Goal: Check status: Check status

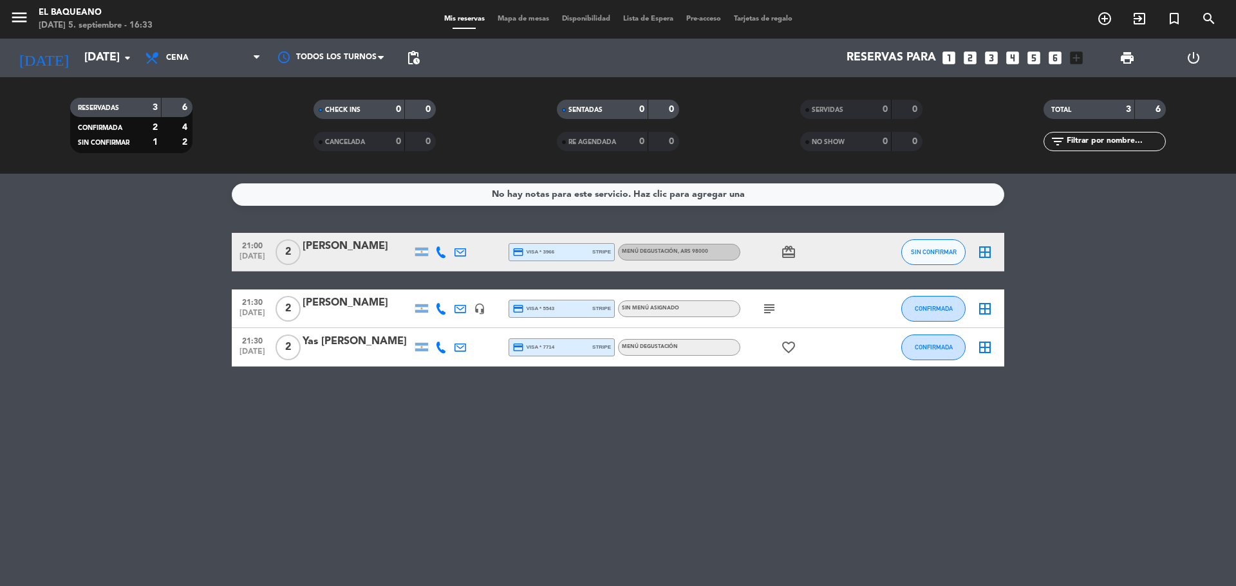
click at [770, 306] on icon "subject" at bounding box center [768, 308] width 15 height 15
click at [102, 60] on input "[DATE]" at bounding box center [152, 58] width 149 height 26
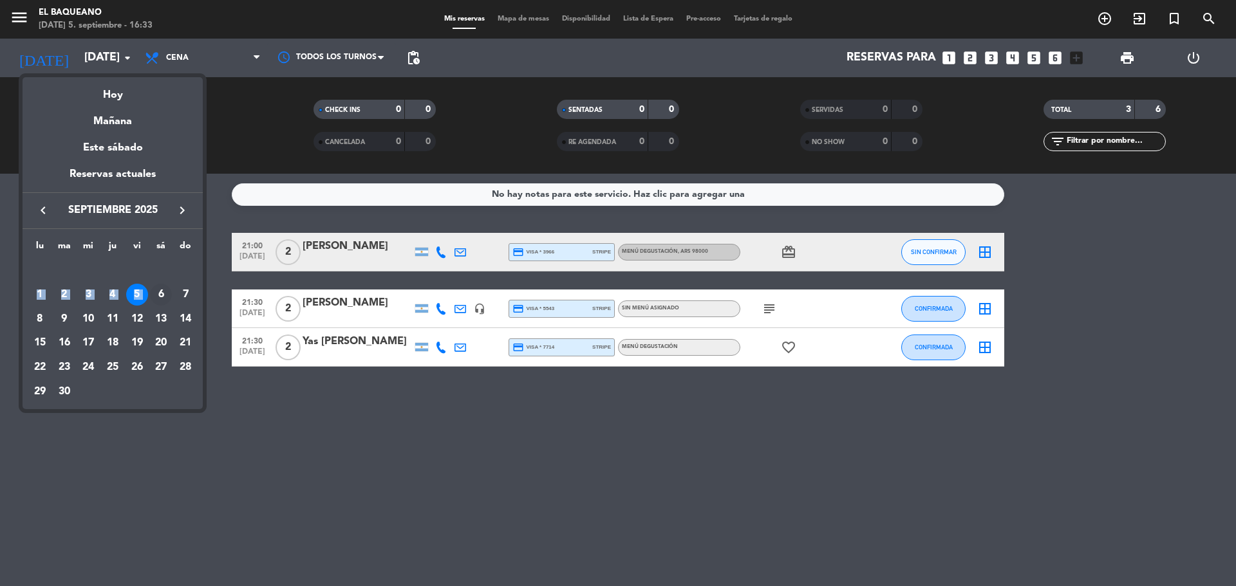
click at [161, 284] on tbody "[DATE] 2 3 4 5 6 7 8 9 10 11 12 13 14 15 16 17 18 19 20 21 22 23 24 25 26 27 28…" at bounding box center [113, 330] width 170 height 145
click at [162, 290] on div "6" at bounding box center [161, 295] width 22 height 22
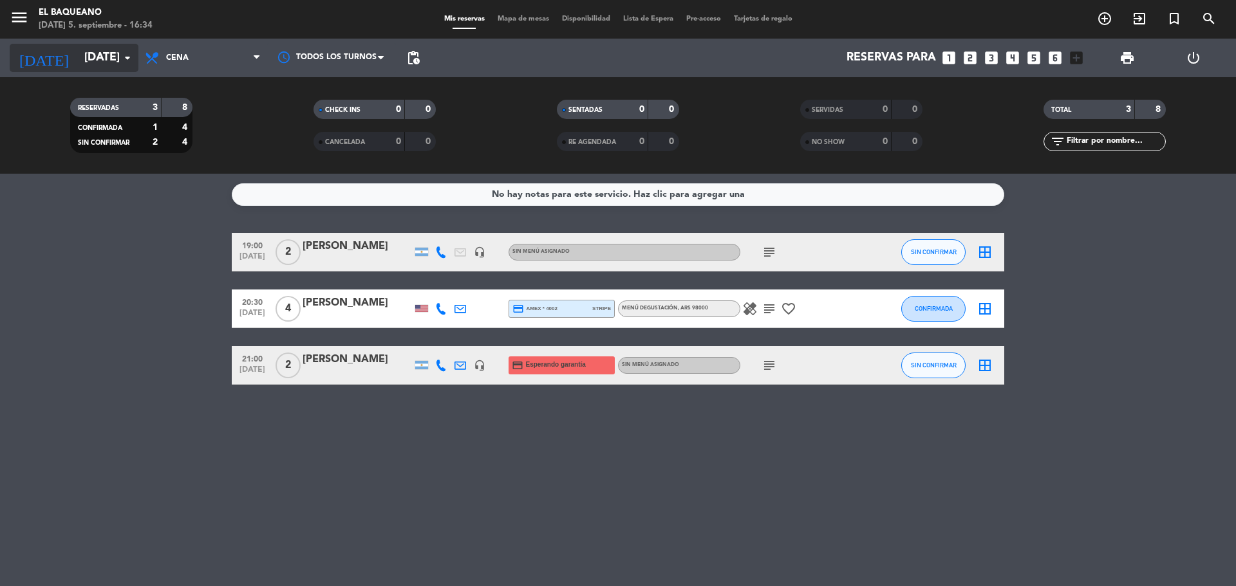
click at [85, 59] on input "[DATE]" at bounding box center [152, 58] width 149 height 26
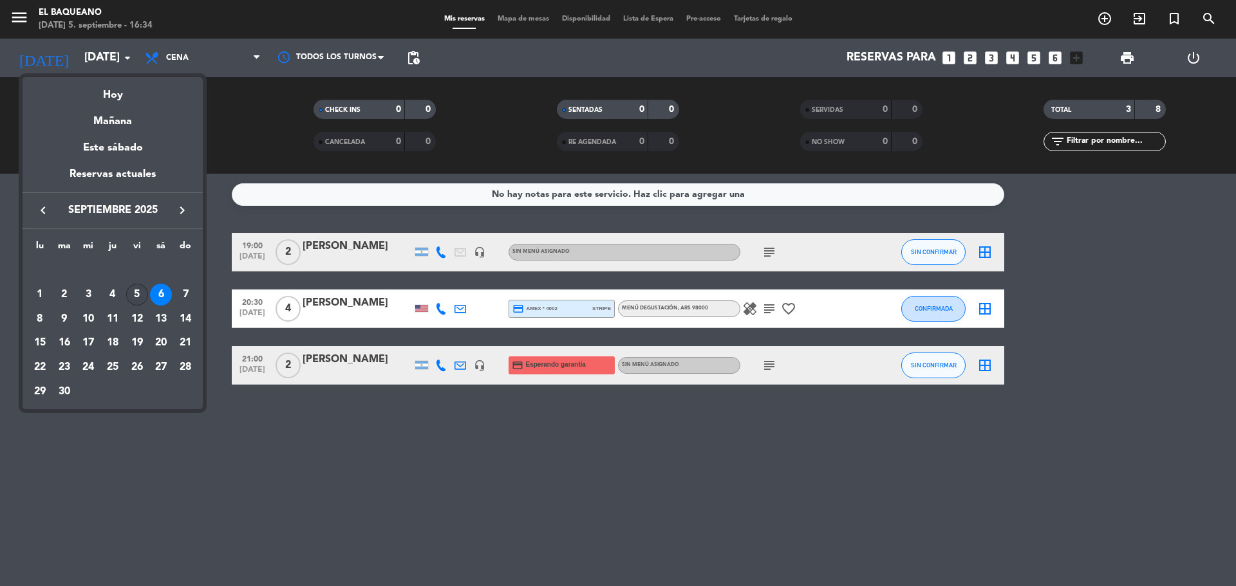
click at [133, 294] on div "5" at bounding box center [137, 295] width 22 height 22
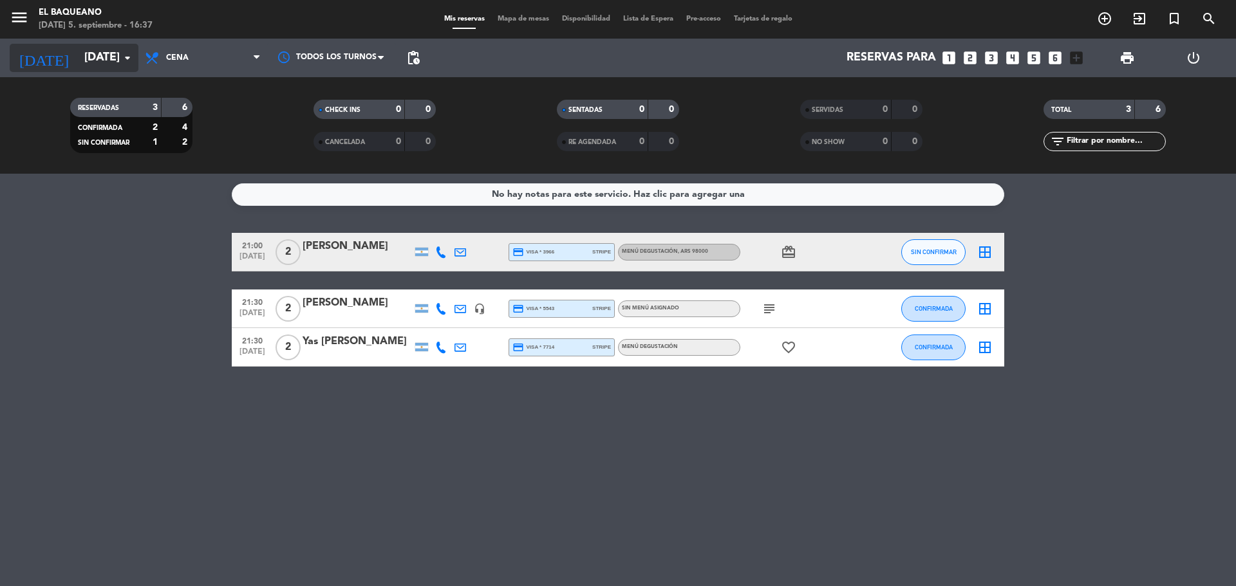
click at [100, 68] on input "[DATE]" at bounding box center [152, 58] width 149 height 26
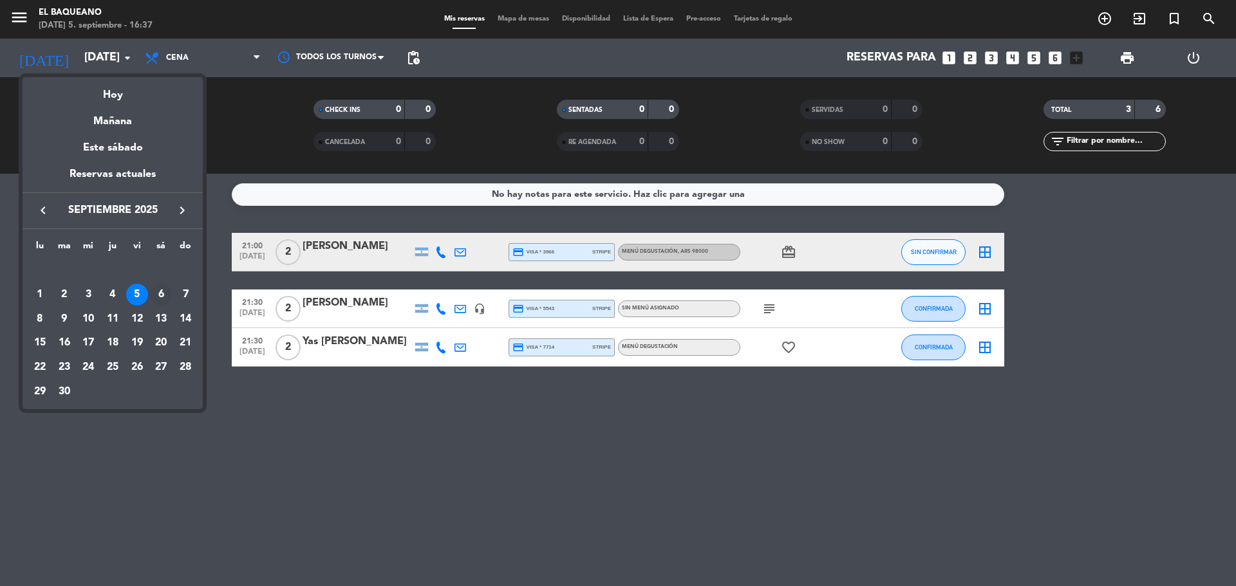
click at [161, 288] on div "6" at bounding box center [161, 295] width 22 height 22
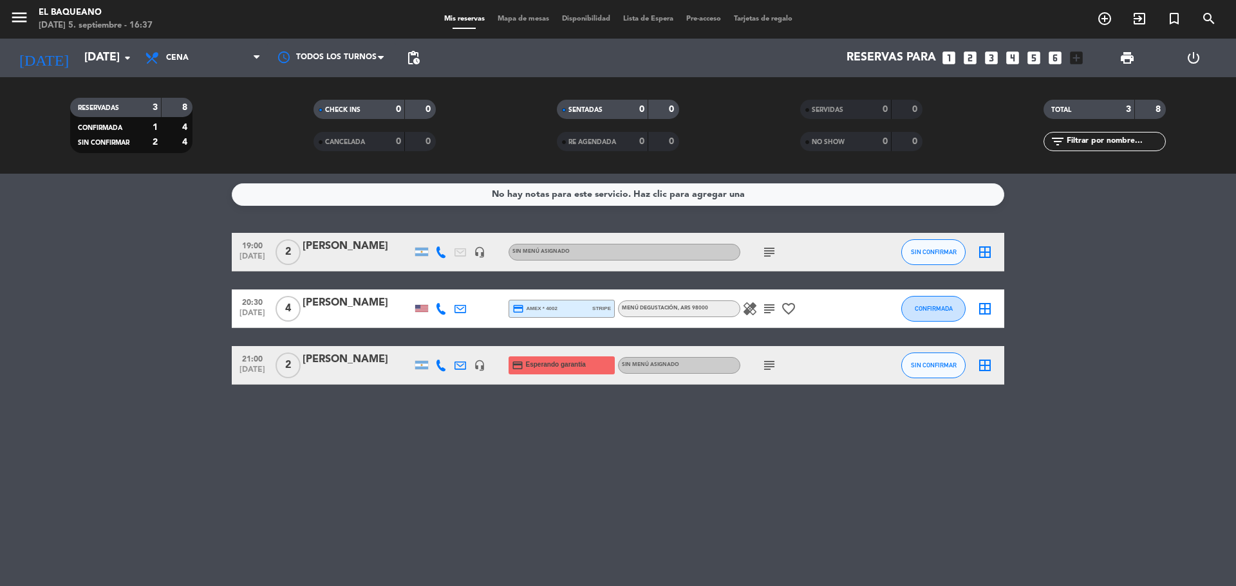
click at [75, 81] on div "RESERVADAS 3 8 CONFIRMADA 1 4 SIN CONFIRMAR 2 4 CHECK INS 0 0 CANCELADA 0 0 SEN…" at bounding box center [618, 125] width 1236 height 97
click at [78, 68] on input "[DATE]" at bounding box center [152, 58] width 149 height 26
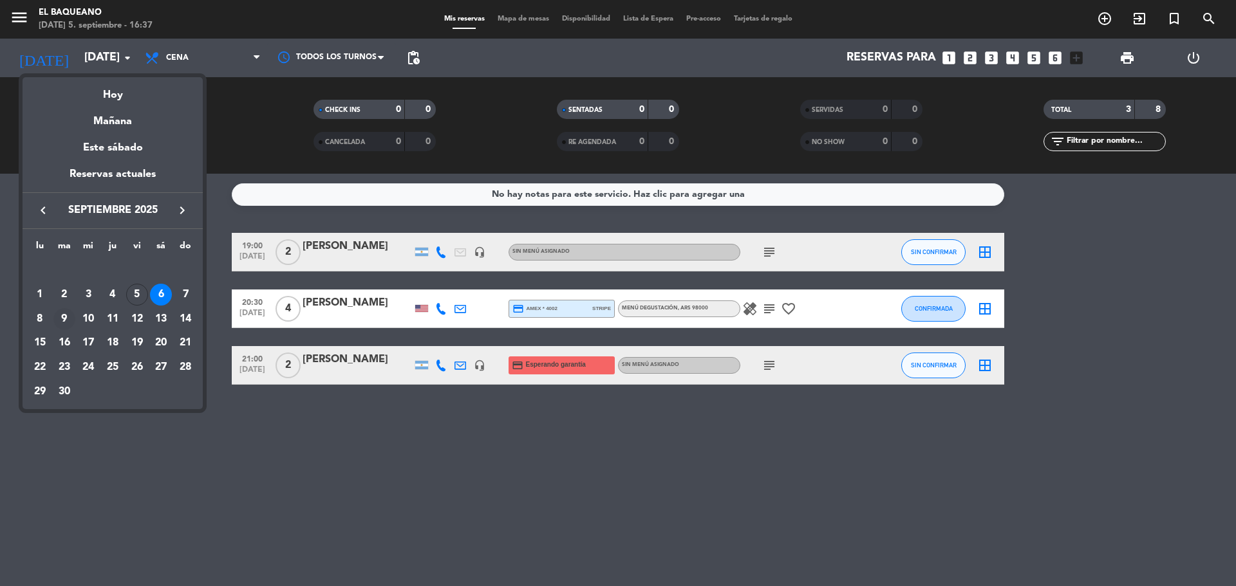
click at [60, 321] on div "9" at bounding box center [64, 319] width 22 height 22
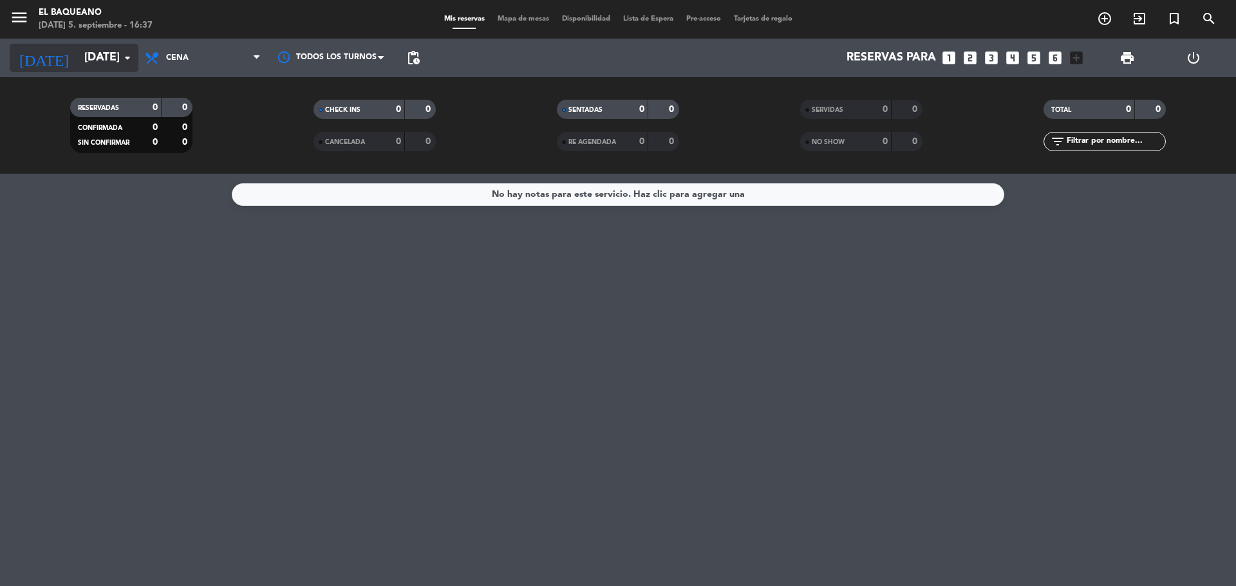
click at [78, 60] on input "[DATE]" at bounding box center [152, 58] width 149 height 26
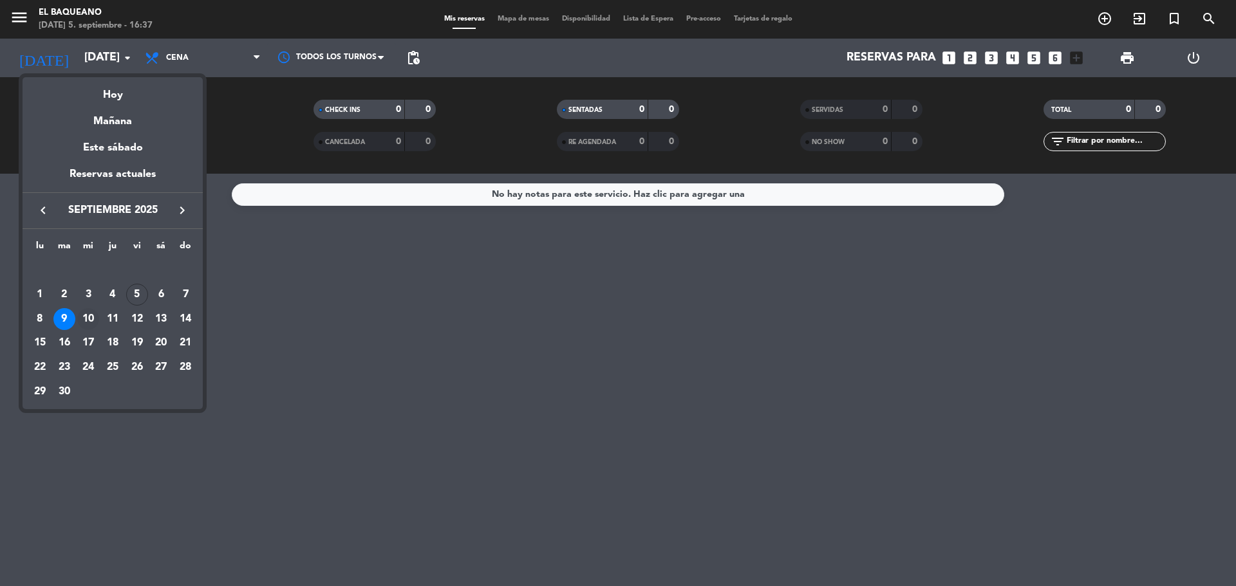
click at [93, 319] on div "10" at bounding box center [88, 319] width 22 height 22
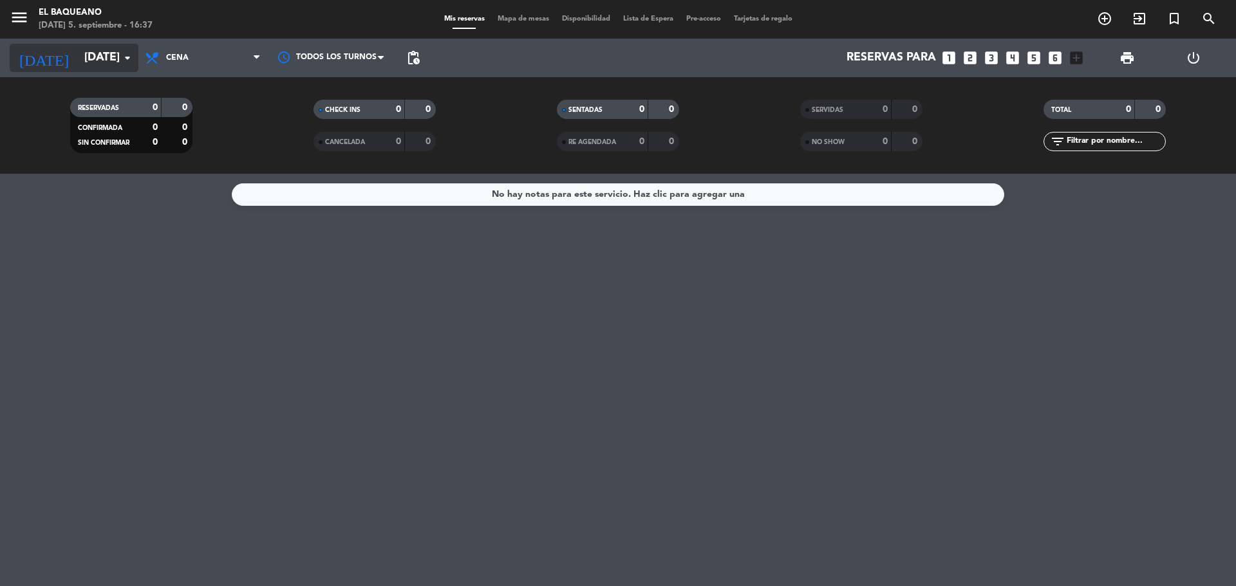
click at [113, 59] on input "[DATE]" at bounding box center [152, 58] width 149 height 26
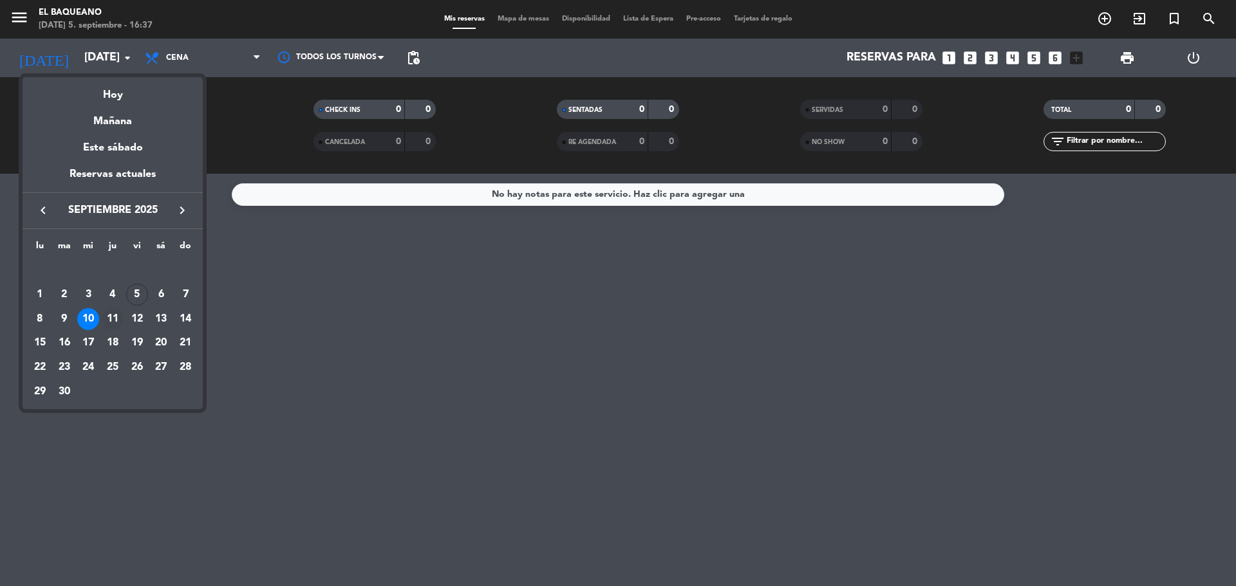
click at [120, 321] on div "11" at bounding box center [113, 319] width 22 height 22
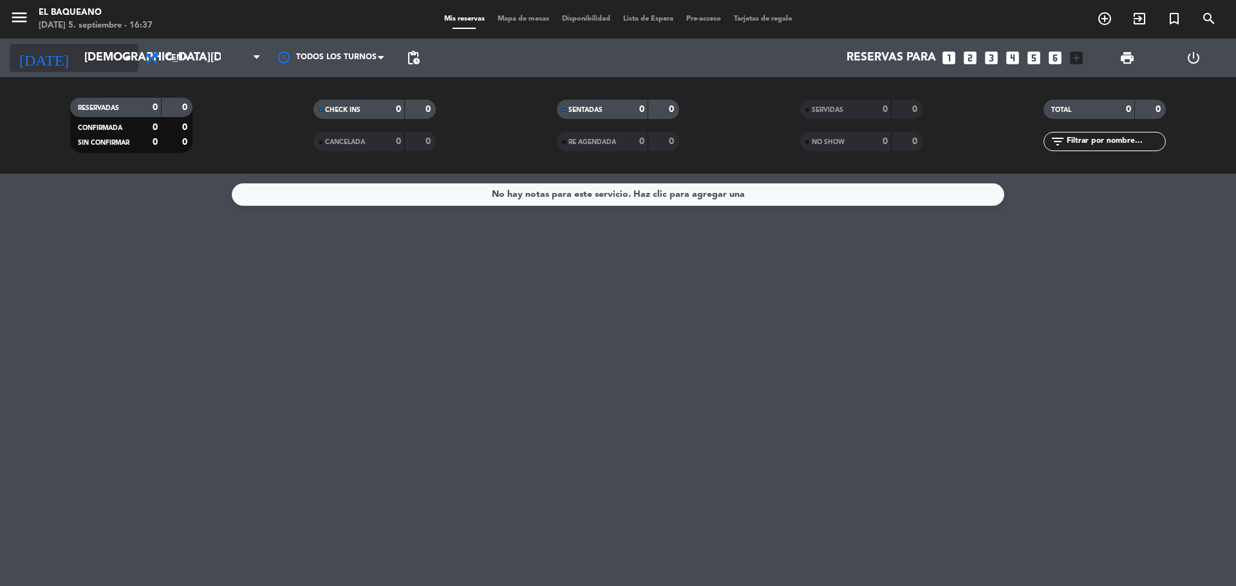
click at [110, 59] on input "[DEMOGRAPHIC_DATA][DATE]" at bounding box center [152, 58] width 149 height 26
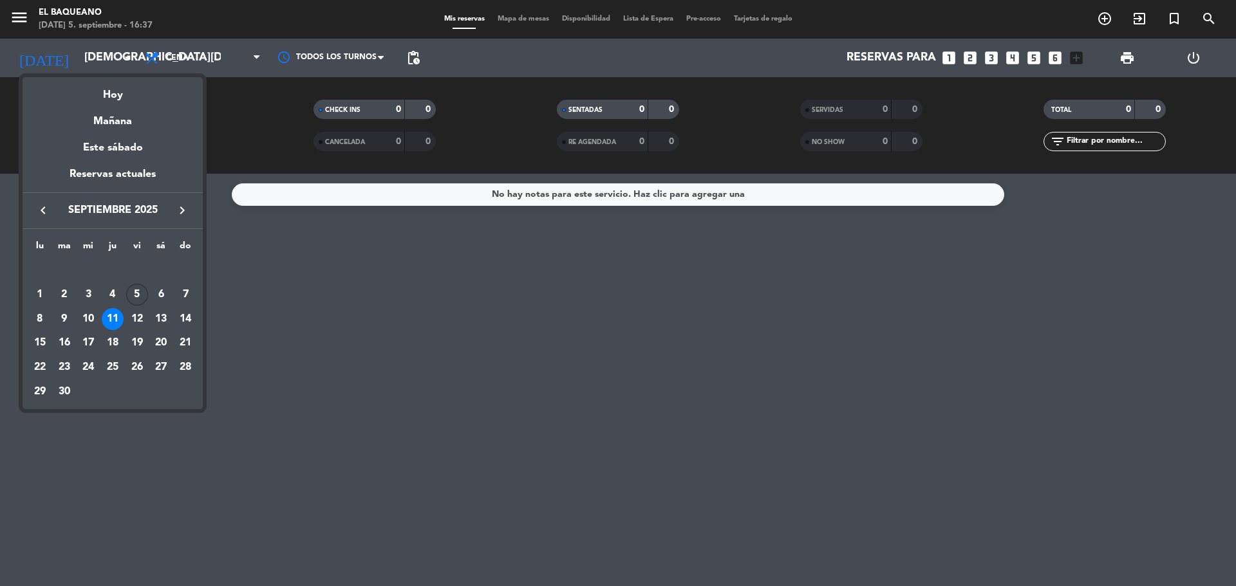
click at [131, 295] on div "5" at bounding box center [137, 295] width 22 height 22
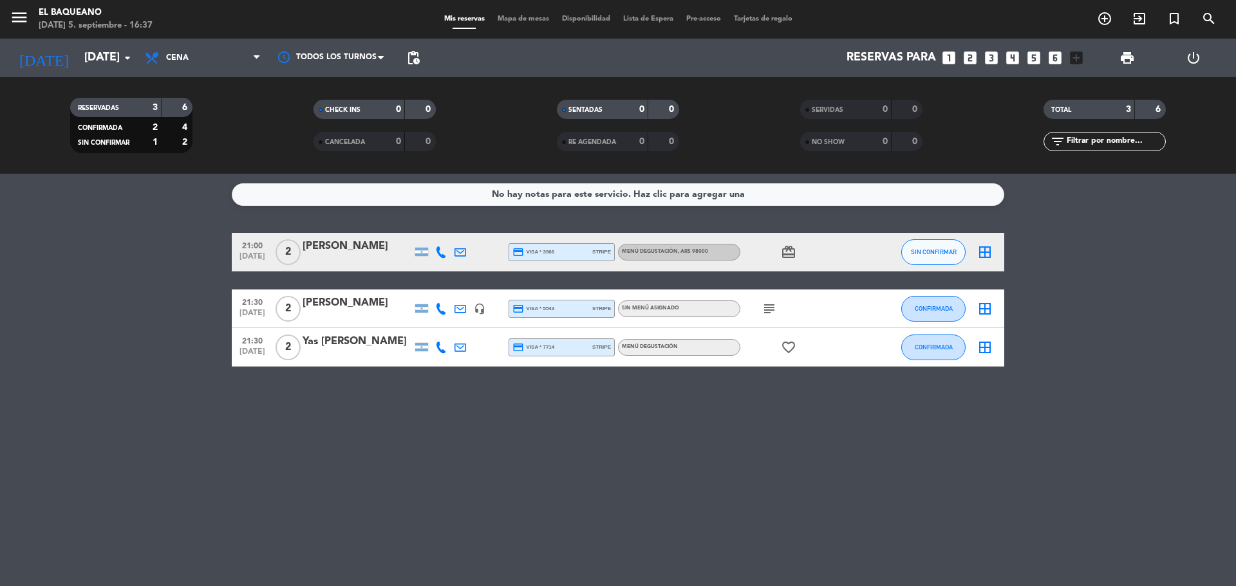
click at [763, 309] on icon "subject" at bounding box center [768, 308] width 15 height 15
click at [799, 288] on div "21:00 [DATE] 2 [PERSON_NAME] credit_card visa * 3966 stripe Menú degustación , …" at bounding box center [618, 300] width 772 height 134
click at [785, 255] on icon "card_giftcard" at bounding box center [788, 252] width 15 height 15
click at [787, 348] on icon "favorite_border" at bounding box center [788, 347] width 15 height 15
click at [755, 406] on div "No hay notas para este servicio. Haz clic para agregar una 21:00 [DATE] 2 [PERS…" at bounding box center [618, 380] width 1236 height 413
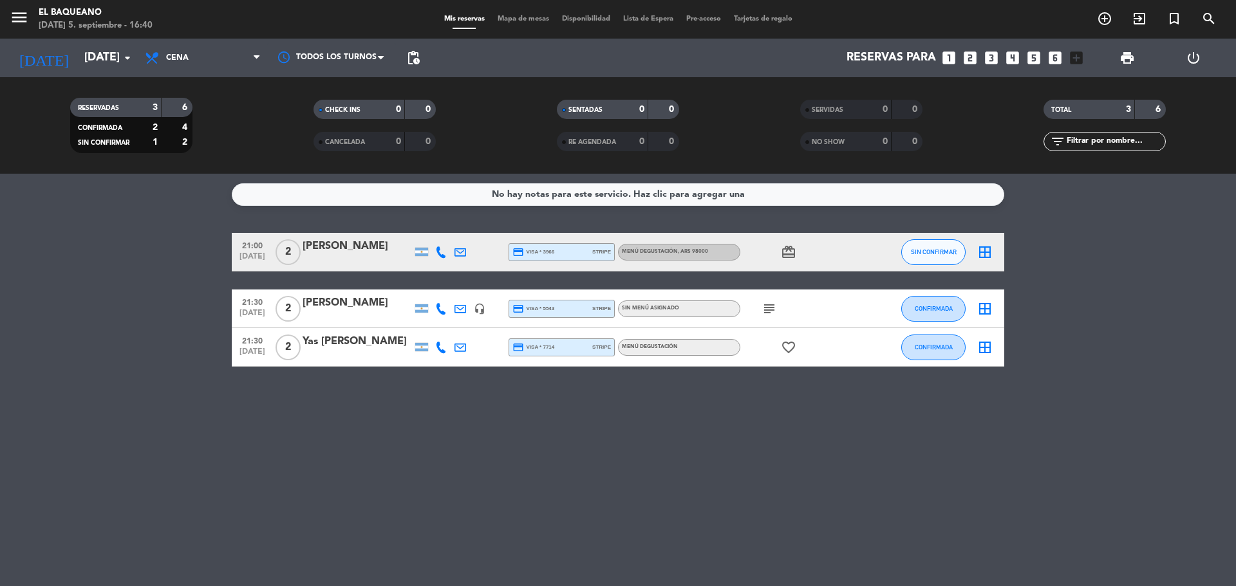
drag, startPoint x: 786, startPoint y: 249, endPoint x: 783, endPoint y: 258, distance: 9.8
click at [785, 247] on icon "card_giftcard" at bounding box center [788, 252] width 15 height 15
click at [772, 301] on icon "subject" at bounding box center [768, 308] width 15 height 15
click at [785, 350] on icon "favorite_border" at bounding box center [788, 347] width 15 height 15
drag, startPoint x: 669, startPoint y: 451, endPoint x: 286, endPoint y: 203, distance: 456.1
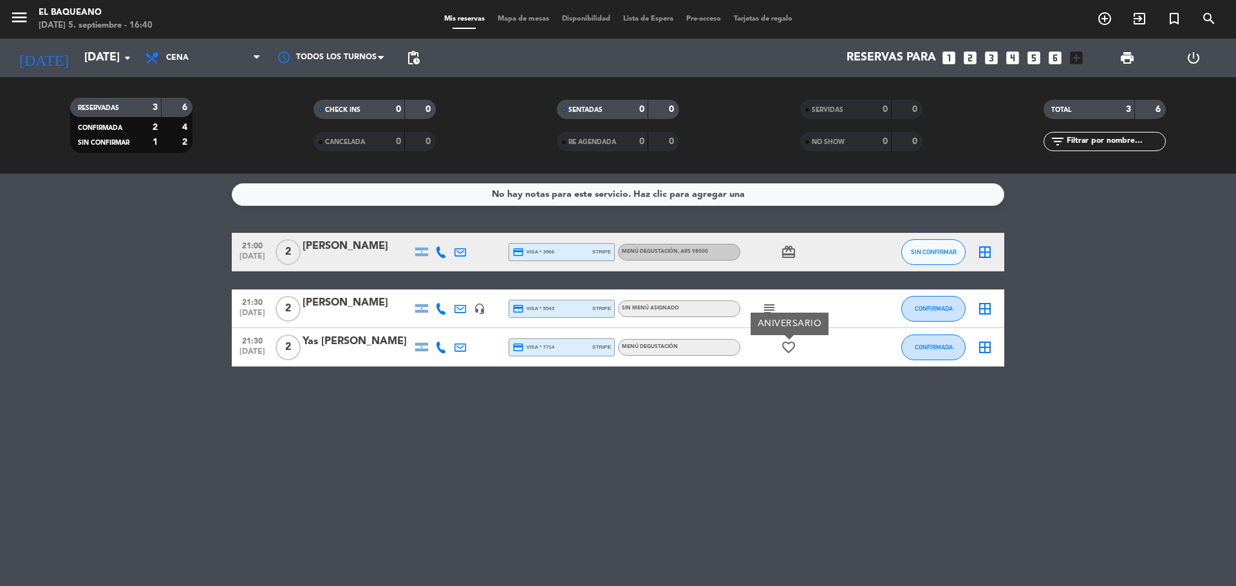
click at [603, 432] on div "No hay notas para este servicio. Haz clic para agregar una 21:00 [DATE] 2 [PERS…" at bounding box center [618, 380] width 1236 height 413
click at [86, 83] on div "RESERVADAS 3 6 CONFIRMADA 2 4 SIN CONFIRMAR 1 2 CHECK INS 0 0 CANCELADA 0 0 SEN…" at bounding box center [618, 125] width 1236 height 97
click at [90, 42] on div "[DATE] [DATE] arrow_drop_down" at bounding box center [74, 58] width 129 height 39
click at [88, 54] on input "[DATE]" at bounding box center [152, 58] width 149 height 26
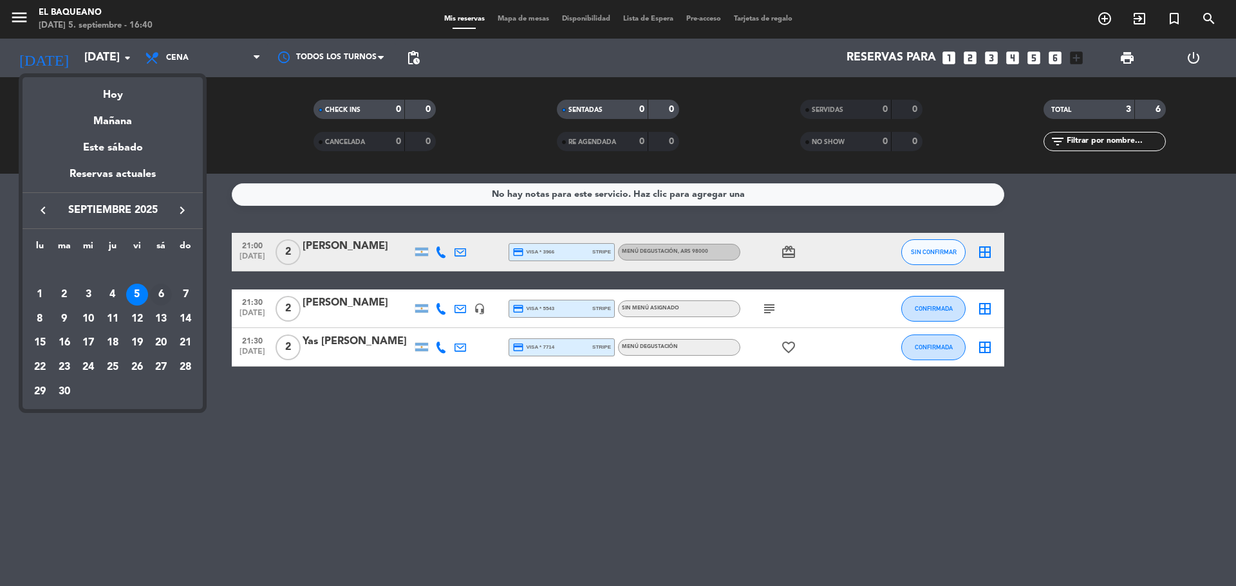
click at [154, 299] on div "6" at bounding box center [161, 295] width 22 height 22
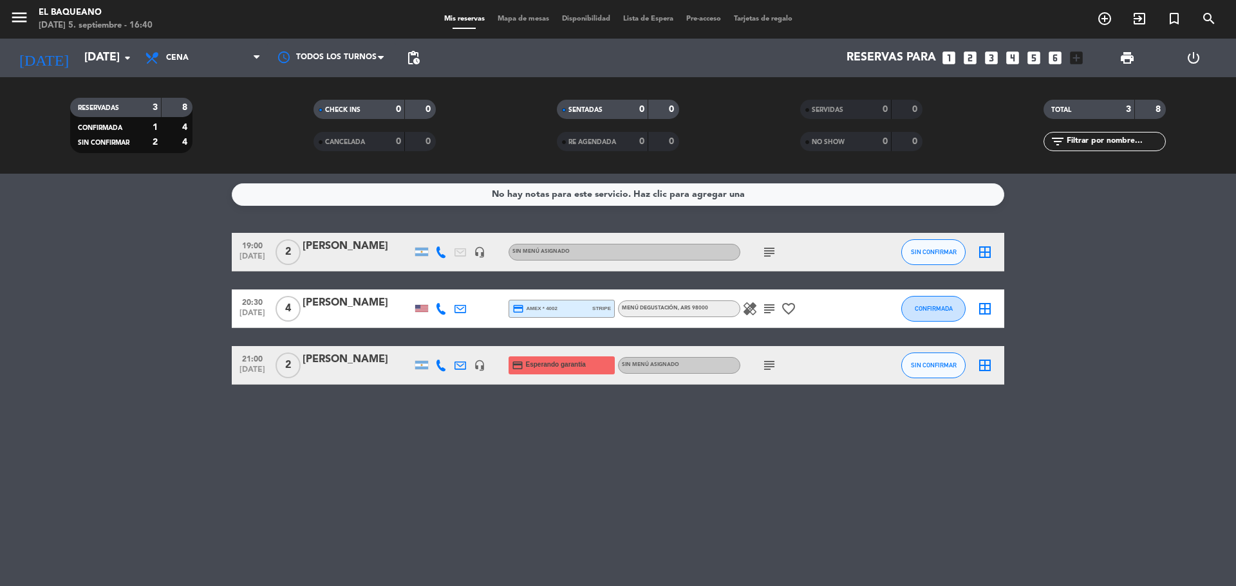
click at [750, 306] on icon "healing" at bounding box center [749, 308] width 15 height 15
click at [765, 310] on icon "subject" at bounding box center [768, 308] width 15 height 15
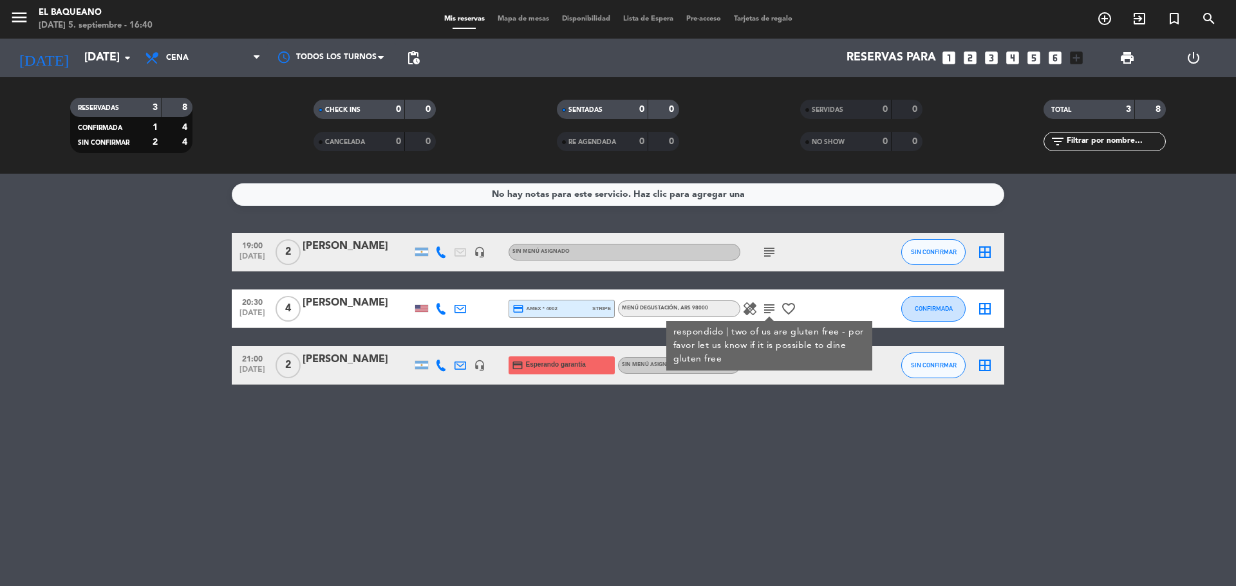
click at [766, 253] on icon "subject" at bounding box center [768, 252] width 15 height 15
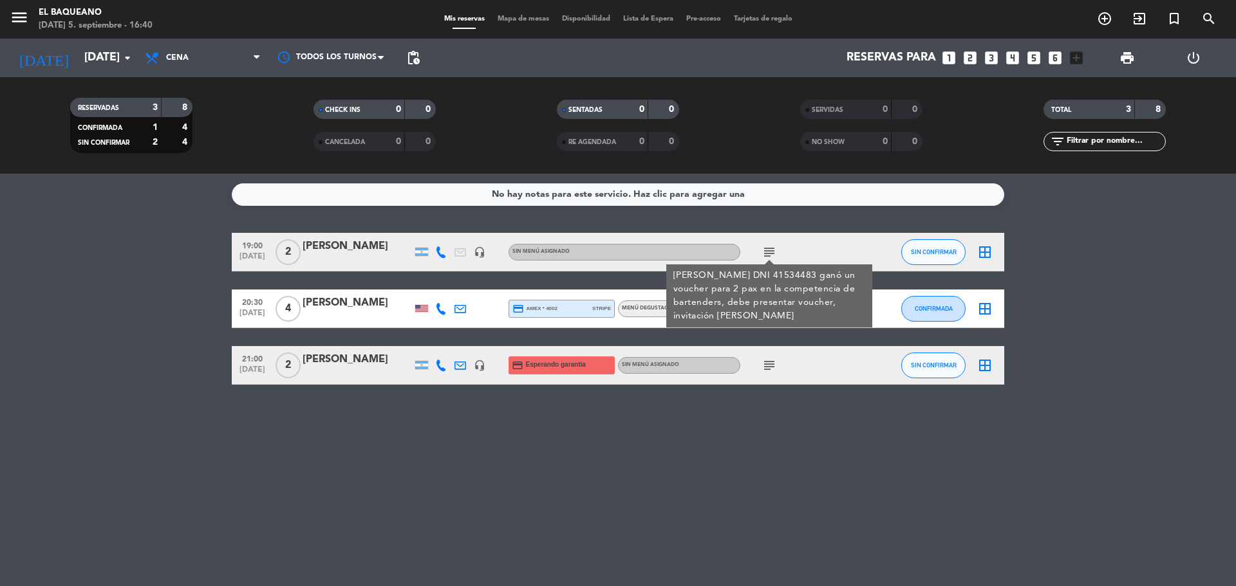
click at [760, 368] on div "subject" at bounding box center [798, 365] width 116 height 38
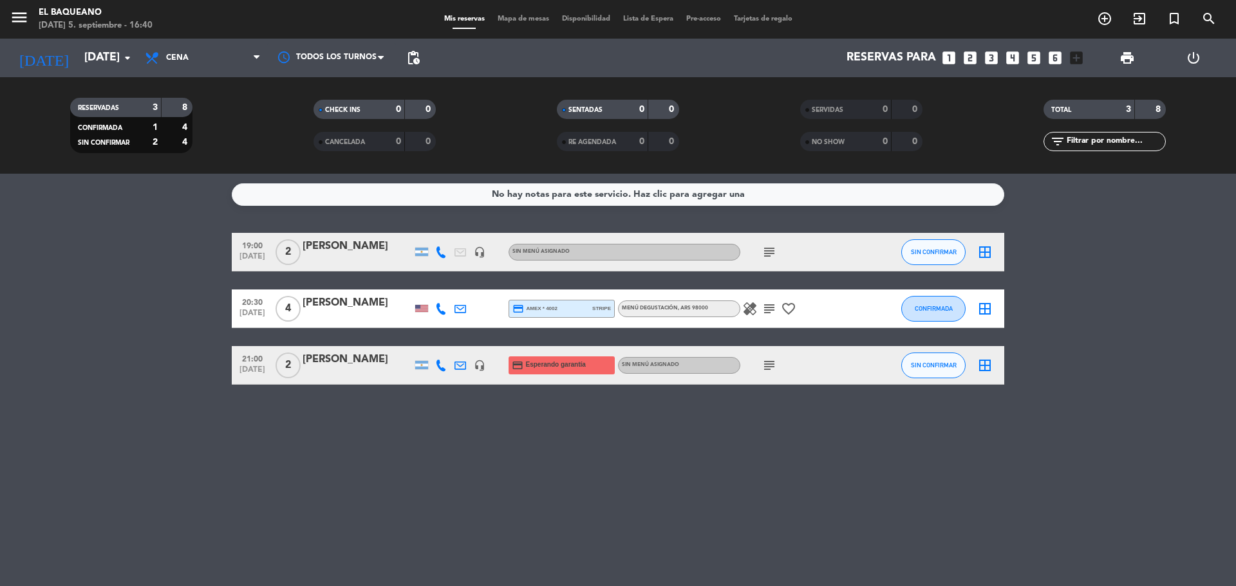
click at [765, 369] on icon "subject" at bounding box center [768, 365] width 15 height 15
drag, startPoint x: 250, startPoint y: 426, endPoint x: 249, endPoint y: 418, distance: 8.5
click at [252, 426] on div "No hay notas para este servicio. Haz clic para agregar una 19:00 [DATE] 2 [PERS…" at bounding box center [618, 380] width 1236 height 413
click at [82, 50] on input "[DATE]" at bounding box center [152, 58] width 149 height 26
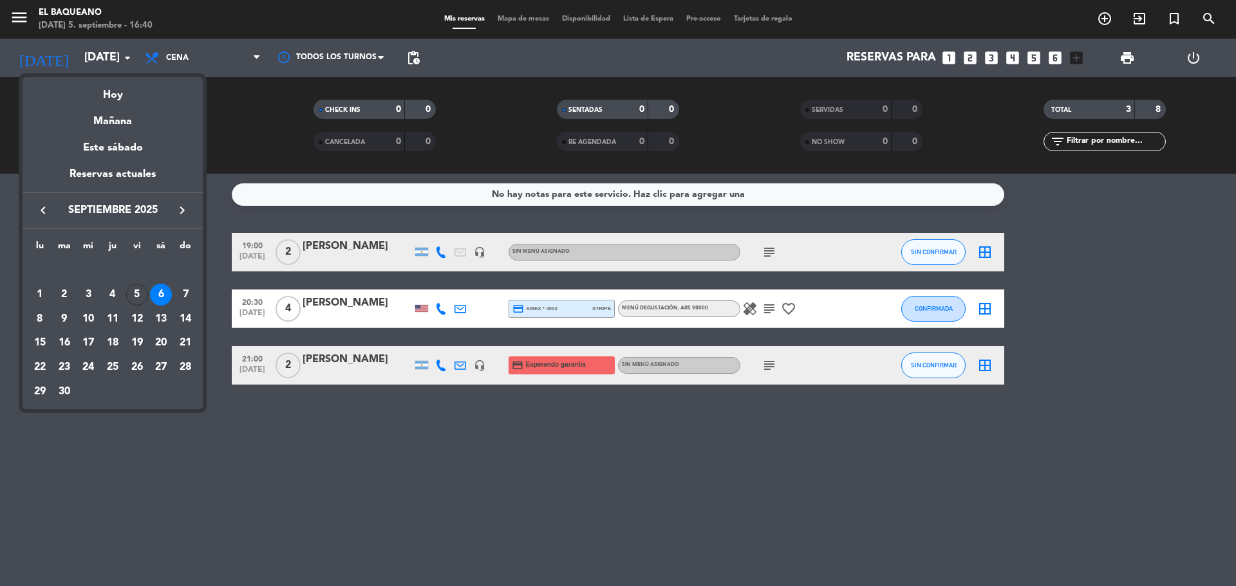
drag, startPoint x: 138, startPoint y: 296, endPoint x: 138, endPoint y: 272, distance: 24.5
click at [138, 289] on div "5" at bounding box center [137, 295] width 22 height 22
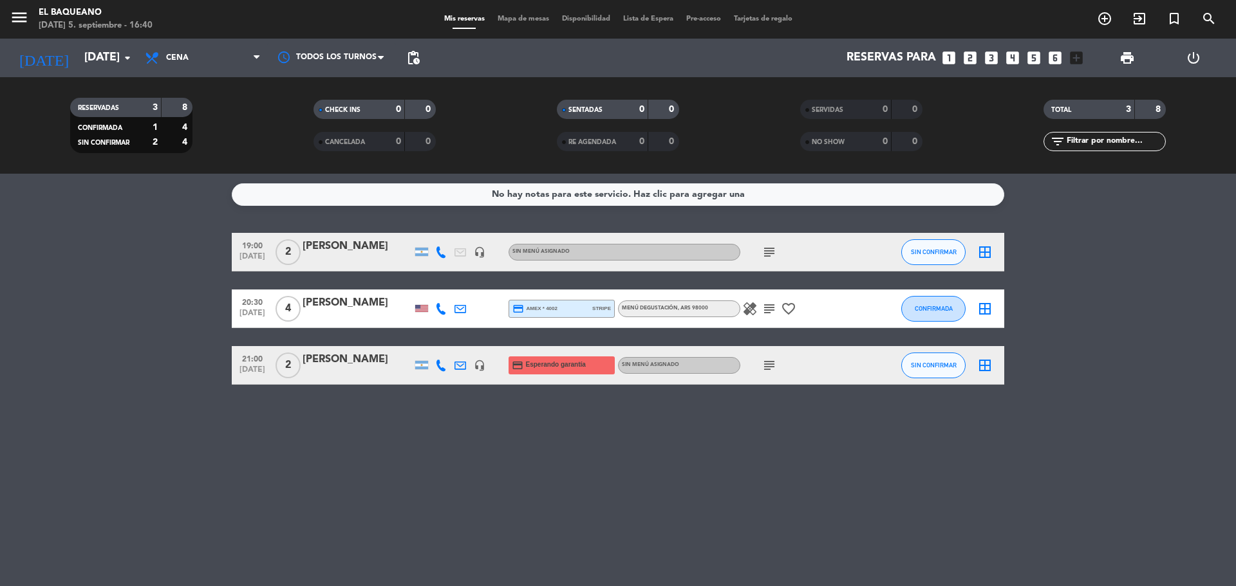
type input "[DATE]"
